Goal: Find contact information: Find contact information

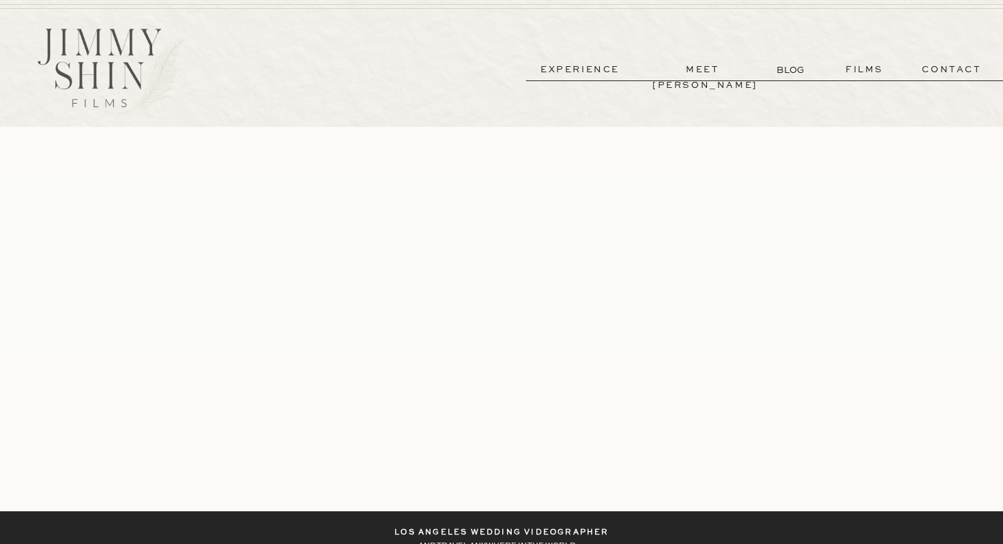
click at [720, 72] on p "meet [PERSON_NAME]" at bounding box center [702, 70] width 101 height 16
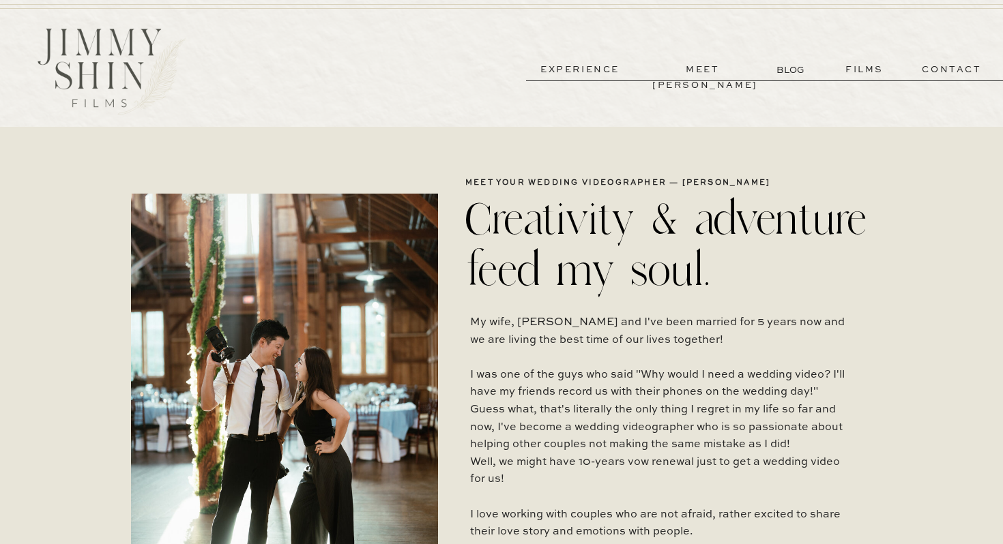
click at [866, 70] on p "films" at bounding box center [864, 70] width 67 height 16
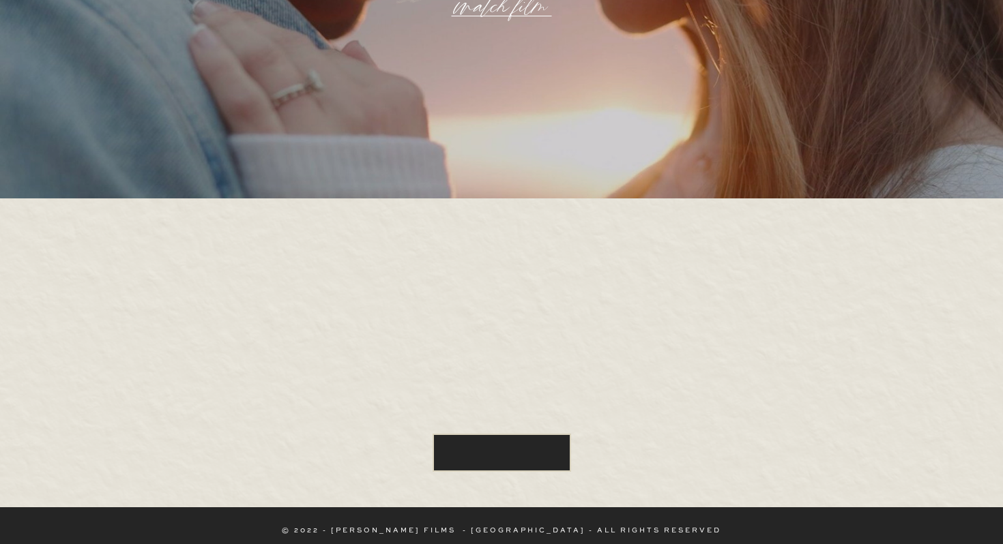
scroll to position [3951, 0]
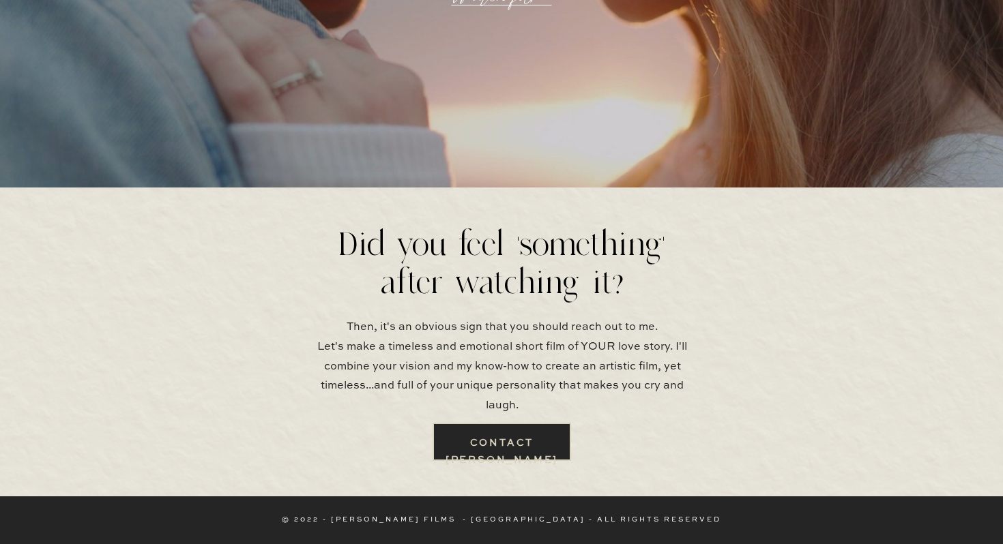
click at [550, 443] on b "contact jimmy" at bounding box center [502, 452] width 113 height 27
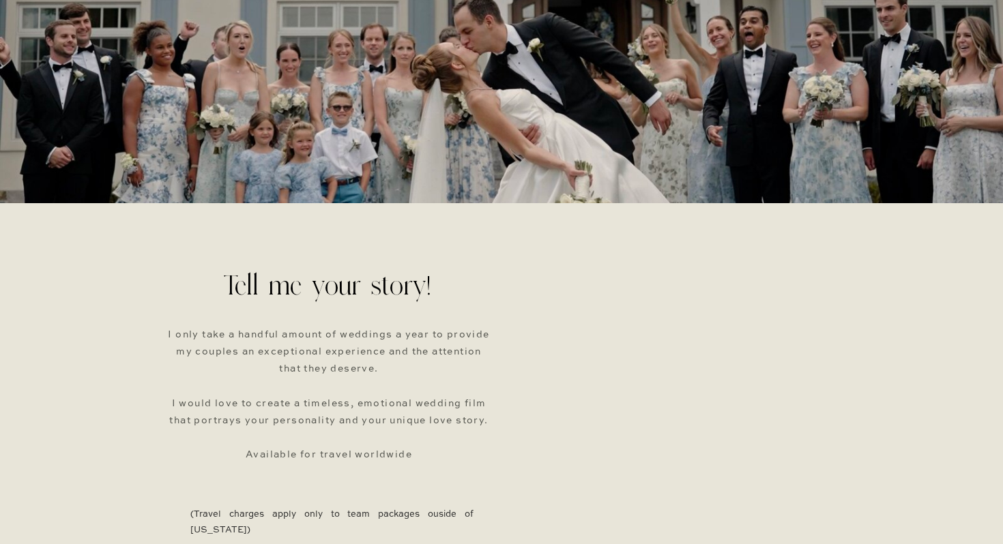
scroll to position [198, 0]
